Goal: Obtain resource: Obtain resource

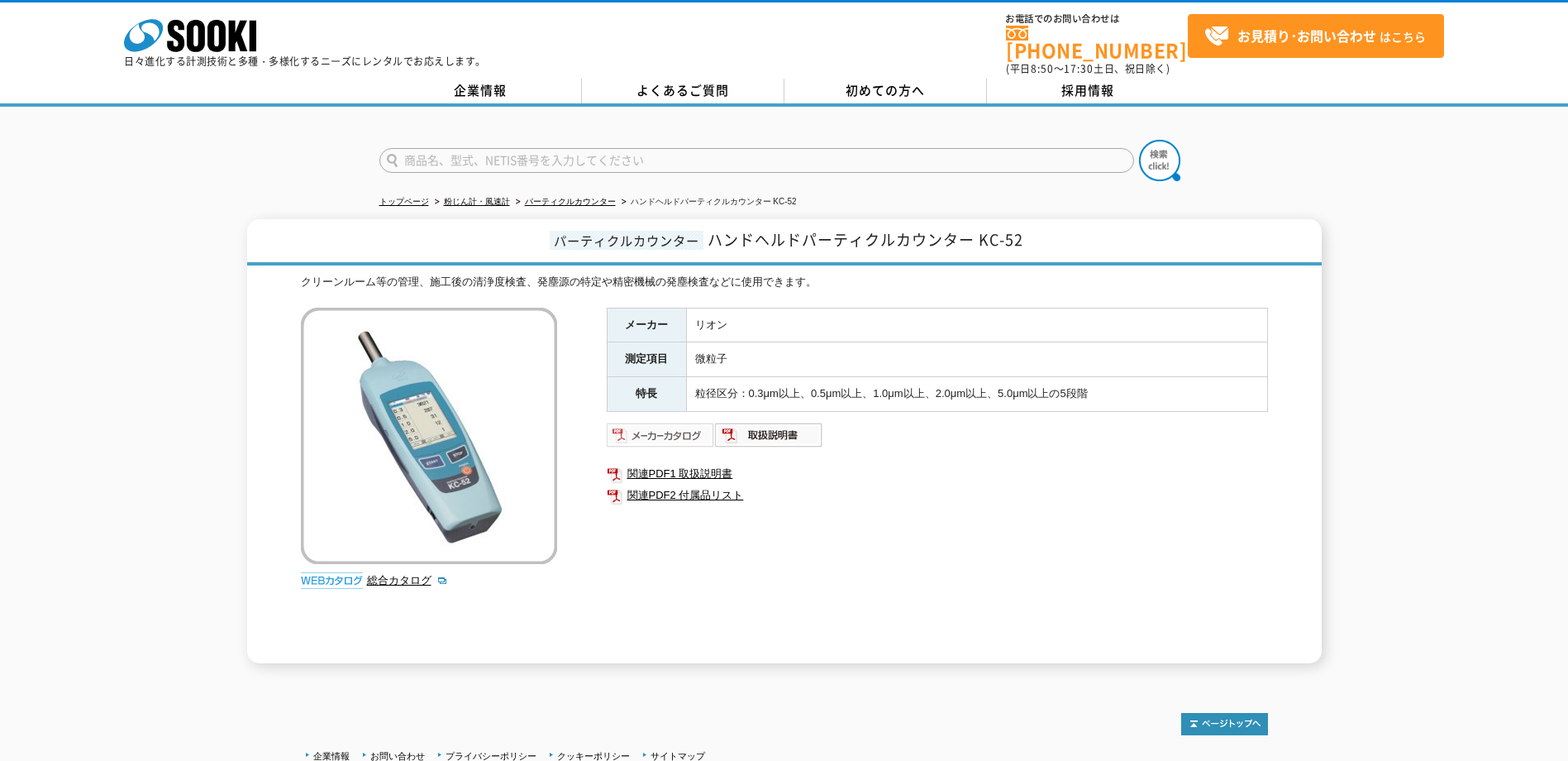
click at [684, 428] on img at bounding box center [661, 435] width 109 height 27
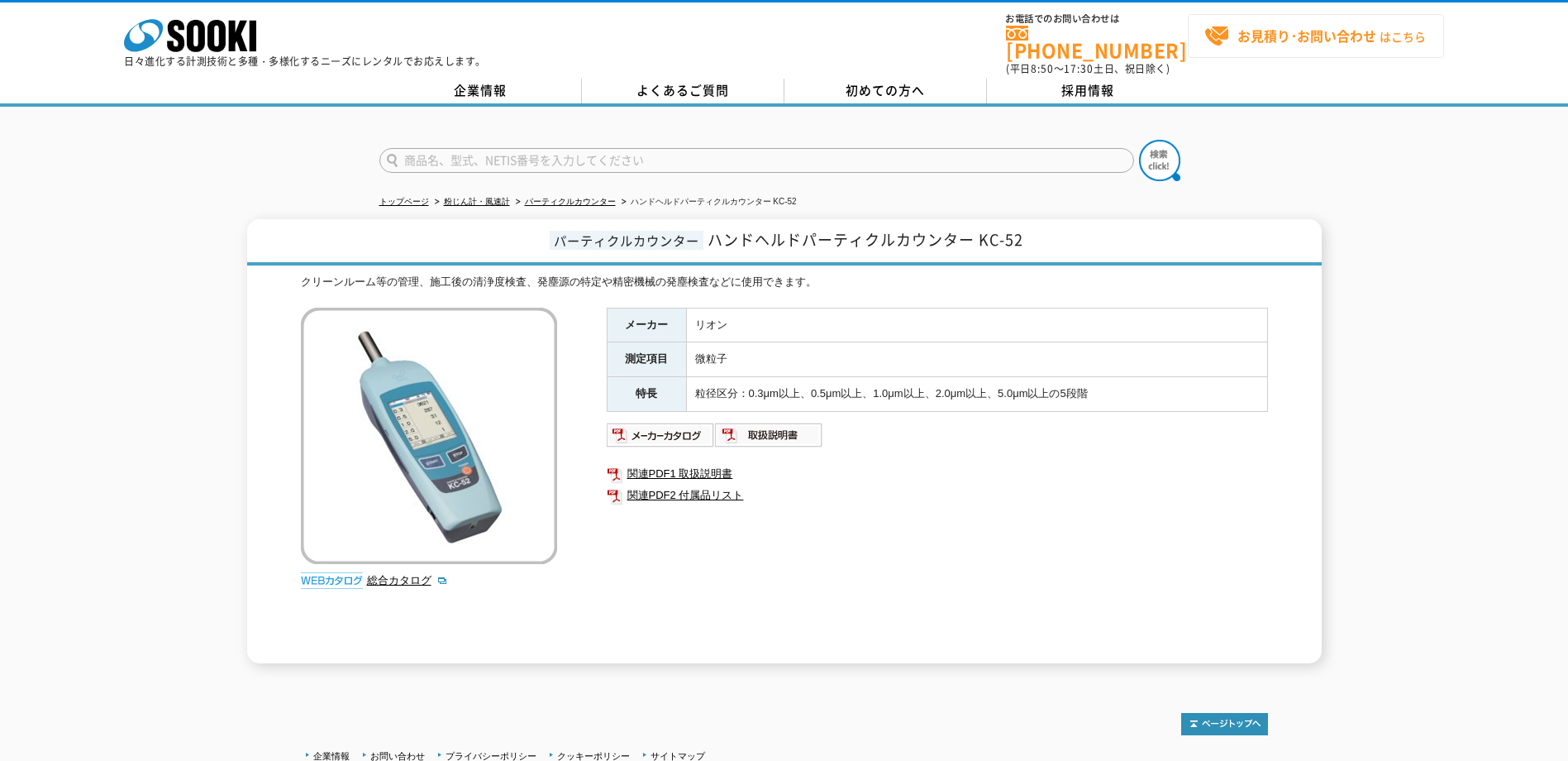
click at [1294, 37] on strong "お見積り･お問い合わせ" at bounding box center [1307, 36] width 139 height 20
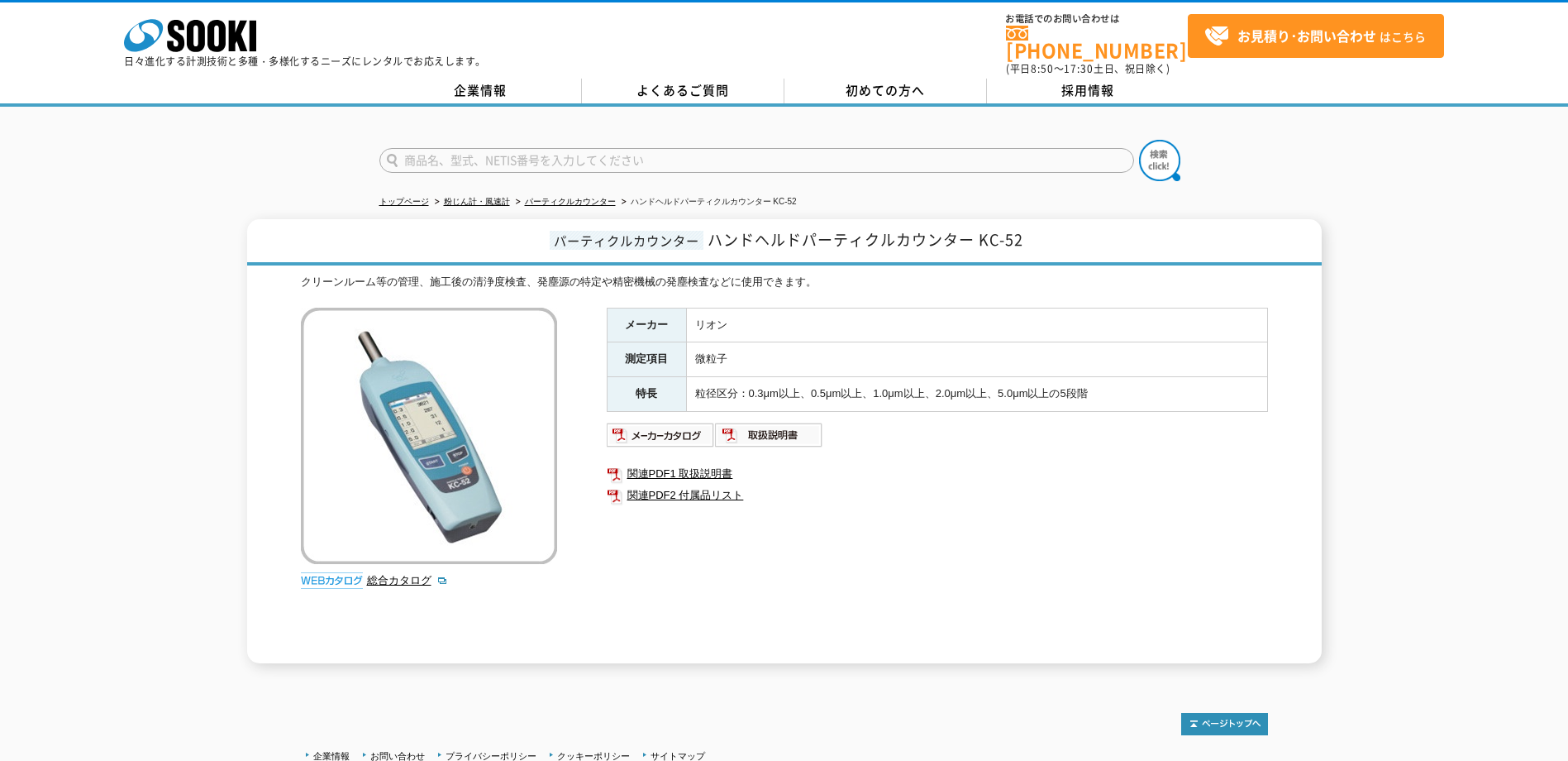
click at [367, 571] on div "総合カタログ" at bounding box center [431, 452] width 260 height 289
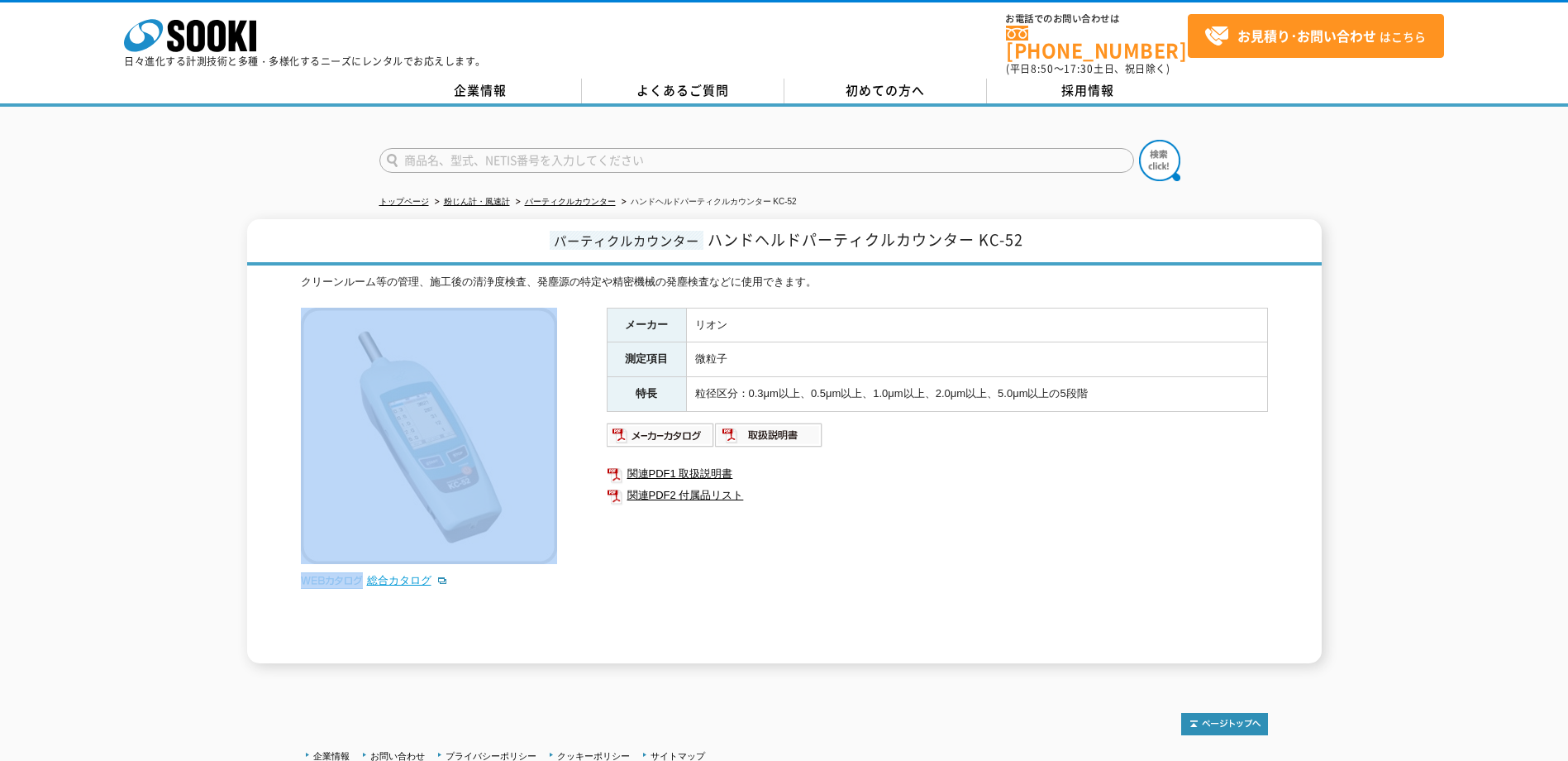
drag, startPoint x: 367, startPoint y: 571, endPoint x: 400, endPoint y: 573, distance: 33.1
click at [400, 574] on link "総合カタログ" at bounding box center [407, 580] width 81 height 13
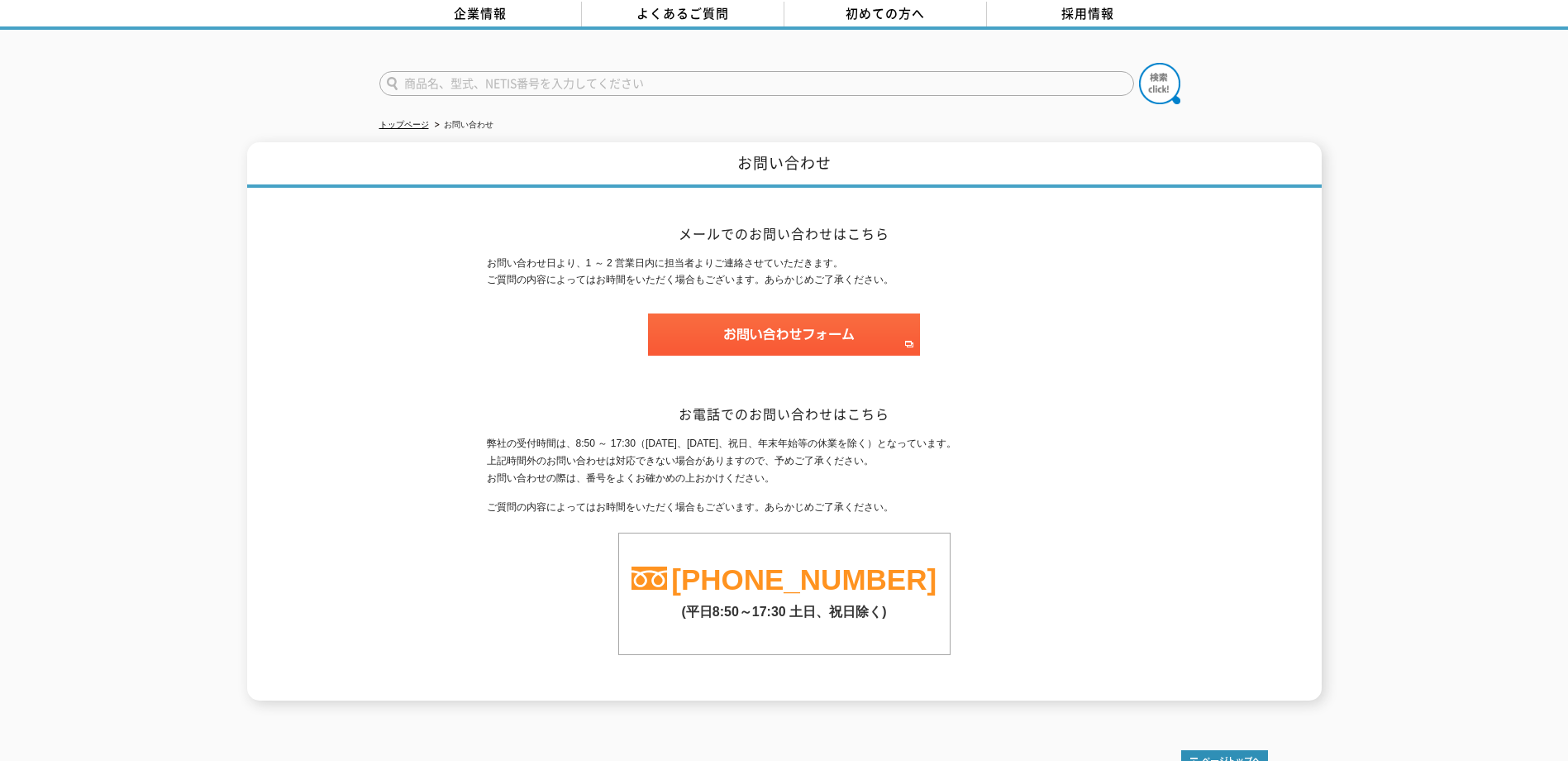
scroll to position [158, 0]
